Goal: Task Accomplishment & Management: Manage account settings

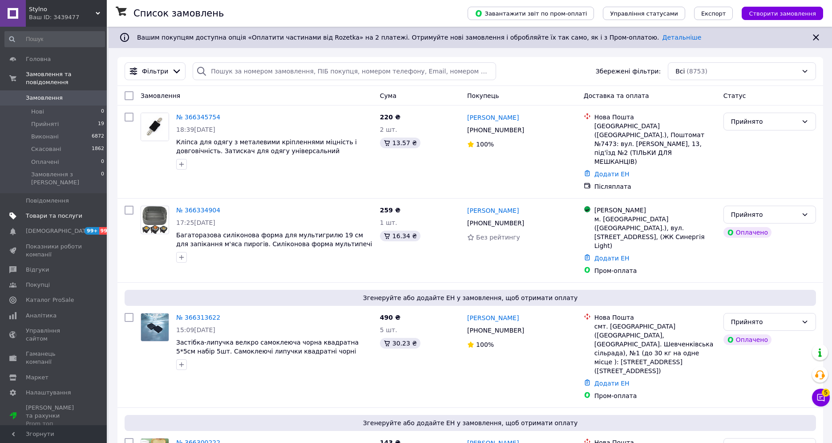
click at [57, 212] on span "Товари та послуги" at bounding box center [54, 216] width 56 height 8
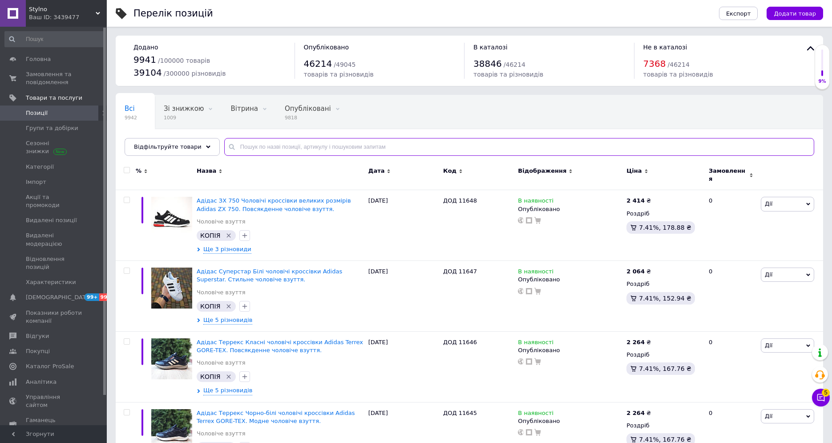
click at [263, 141] on input "text" at bounding box center [519, 147] width 590 height 18
paste input "1445"
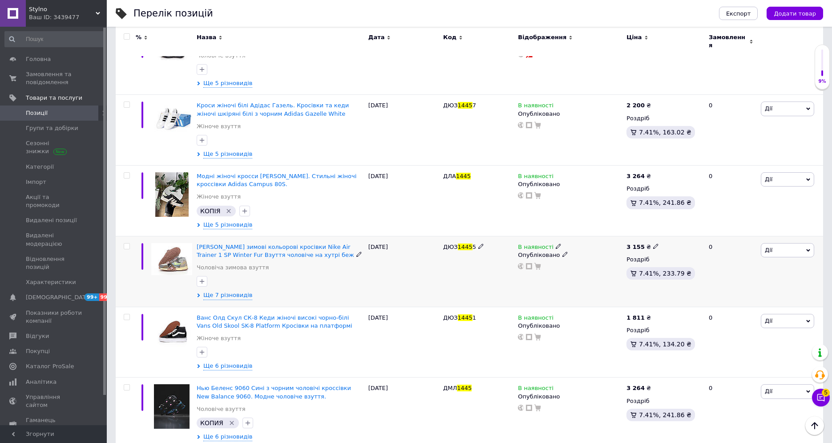
scroll to position [457, 0]
click at [776, 383] on span "Дії" at bounding box center [787, 390] width 53 height 14
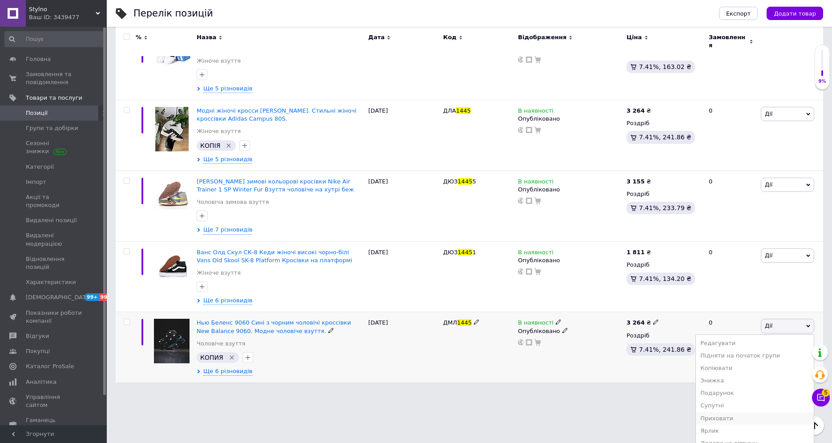
scroll to position [543, 0]
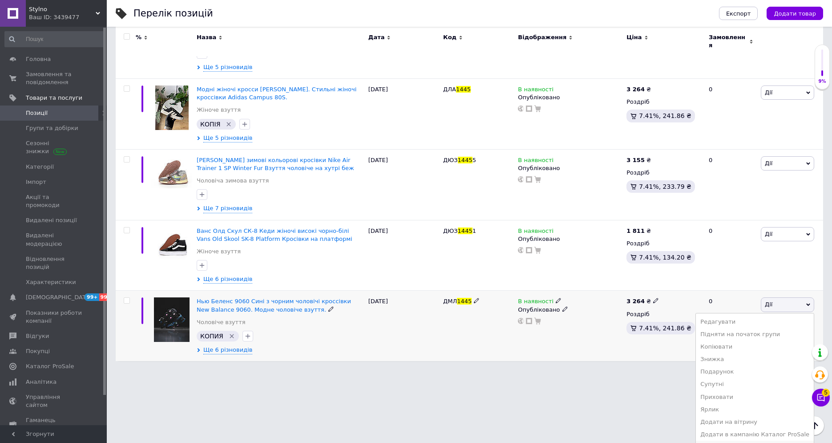
click at [731, 440] on li "Видалити" at bounding box center [755, 446] width 118 height 12
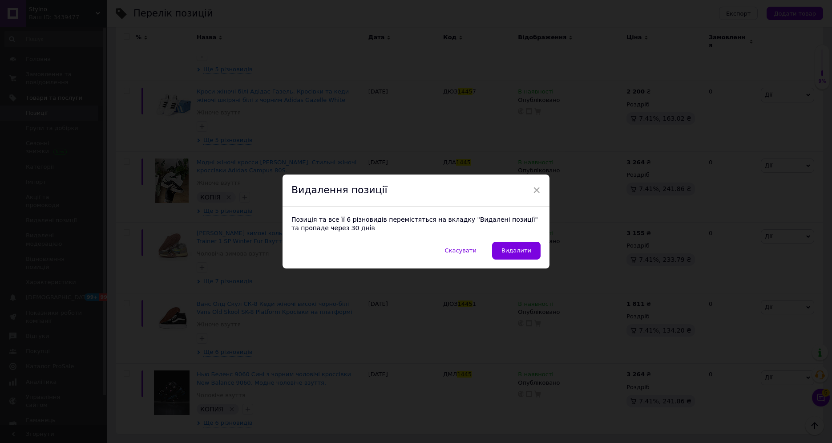
scroll to position [457, 0]
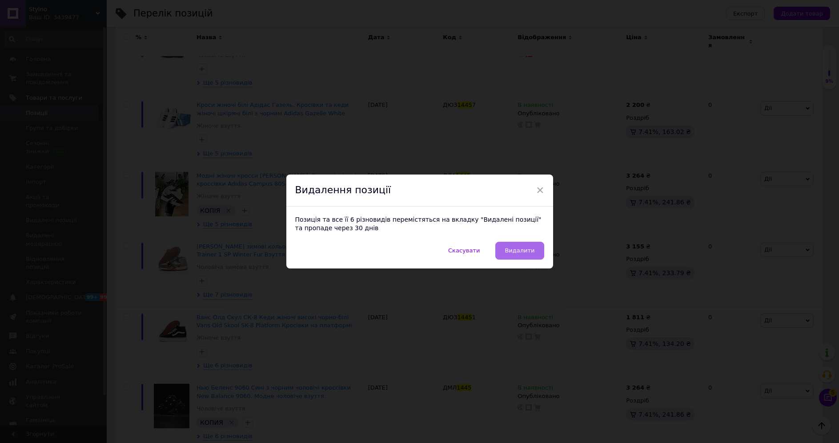
click at [522, 250] on span "Видалити" at bounding box center [520, 250] width 30 height 7
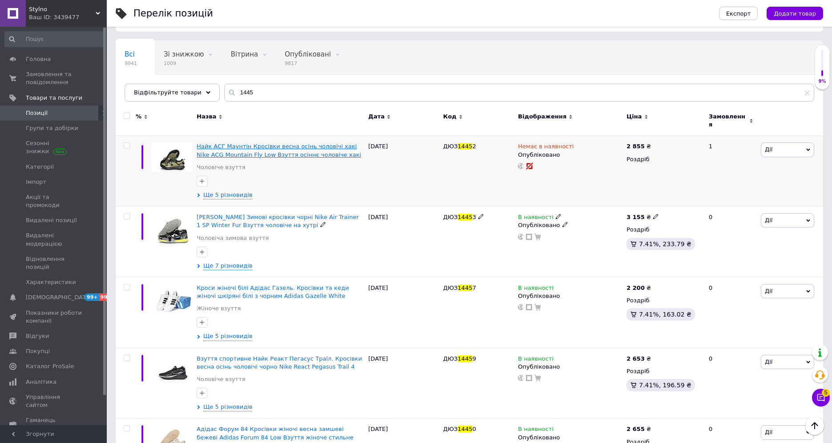
scroll to position [0, 0]
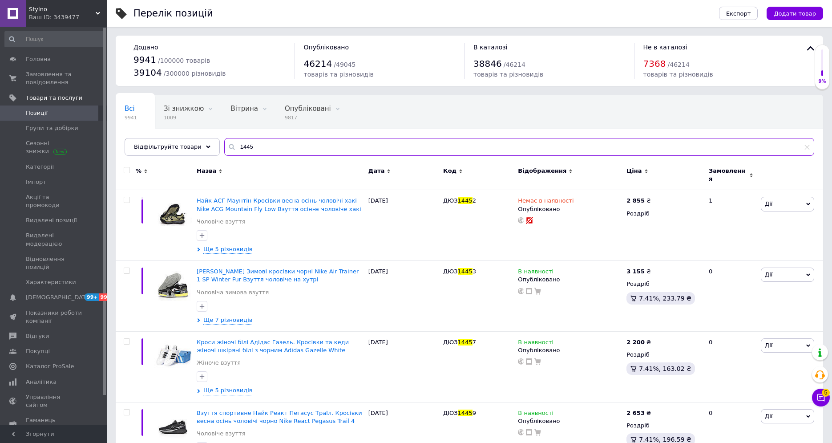
click at [283, 145] on input "1445" at bounding box center [519, 147] width 590 height 18
paste input "КСNJ032"
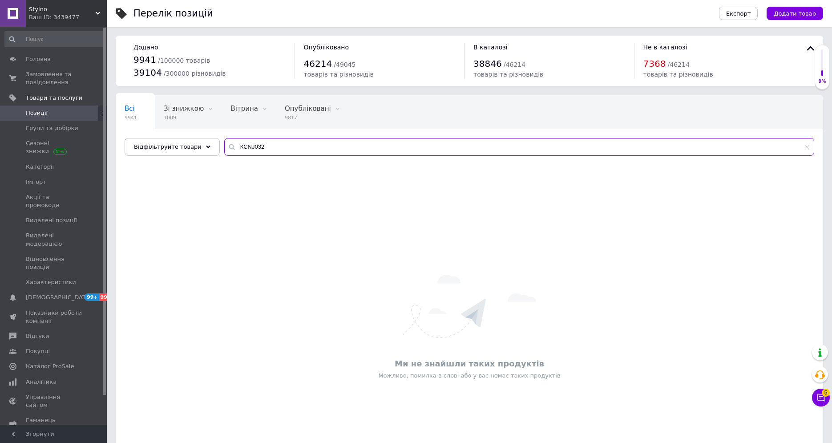
click at [231, 147] on input "КСNJ032" at bounding box center [519, 147] width 590 height 18
click at [229, 147] on input "КСNJ032" at bounding box center [519, 147] width 590 height 18
type input "ДКСNJ032"
click at [274, 148] on input "ДКСNJ032" at bounding box center [519, 147] width 590 height 18
drag, startPoint x: 56, startPoint y: 101, endPoint x: 108, endPoint y: 2, distance: 112.2
